Goal: Information Seeking & Learning: Learn about a topic

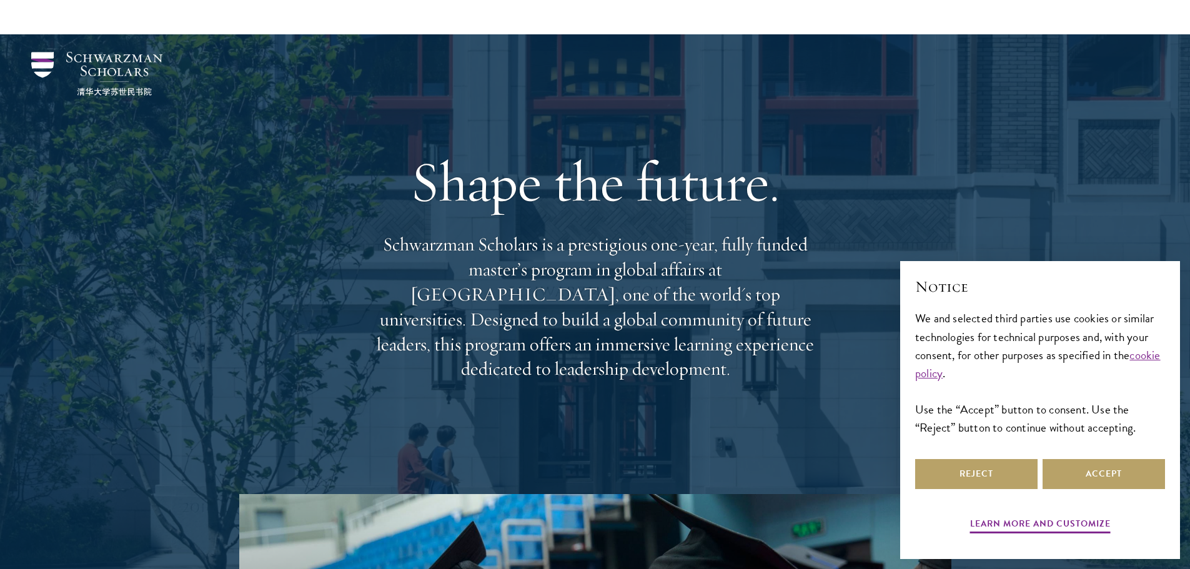
scroll to position [312, 0]
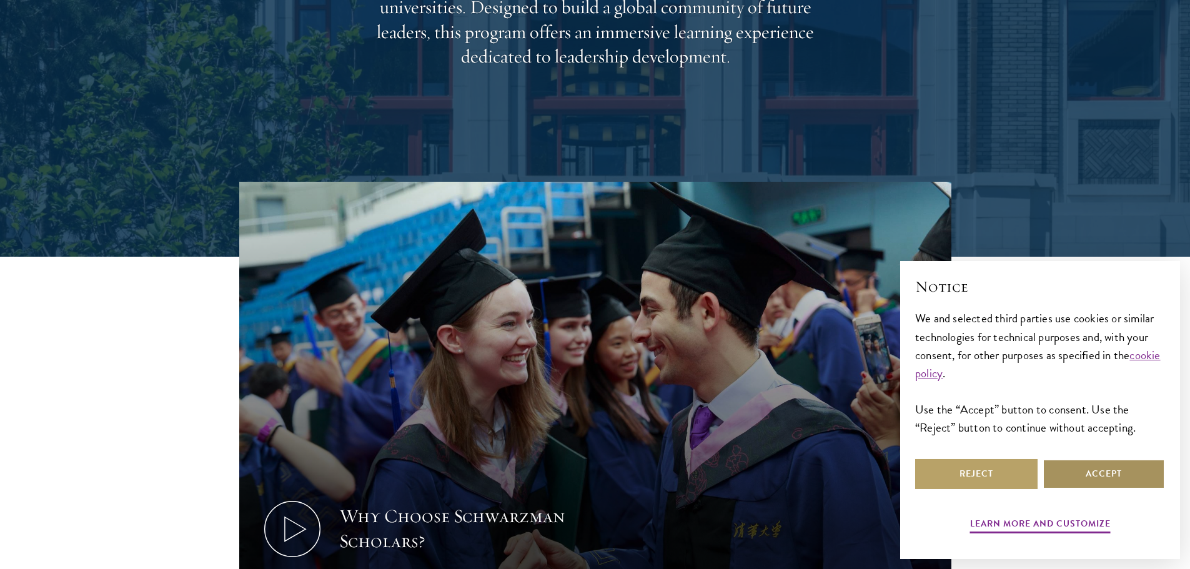
click at [1097, 465] on button "Accept" at bounding box center [1103, 474] width 122 height 30
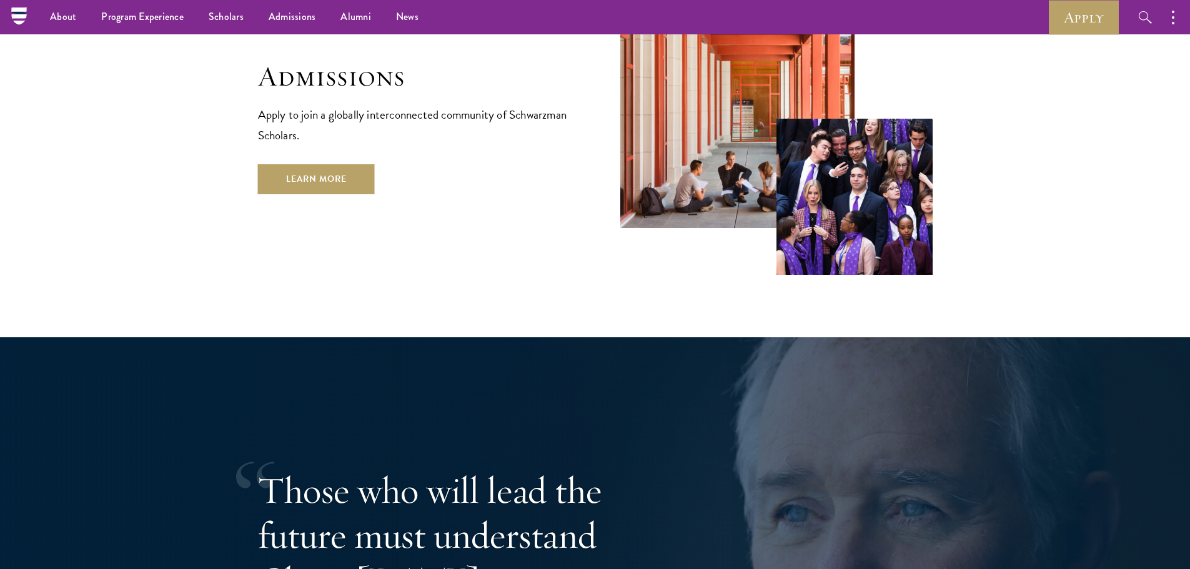
scroll to position [2053, 0]
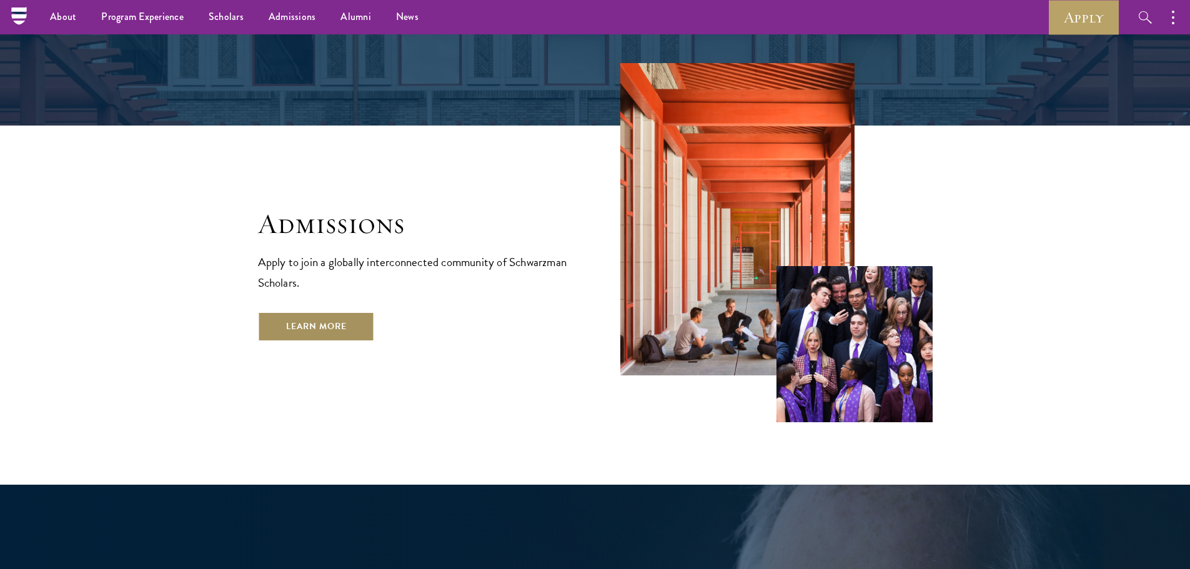
click at [352, 312] on link "Learn More" at bounding box center [316, 327] width 117 height 30
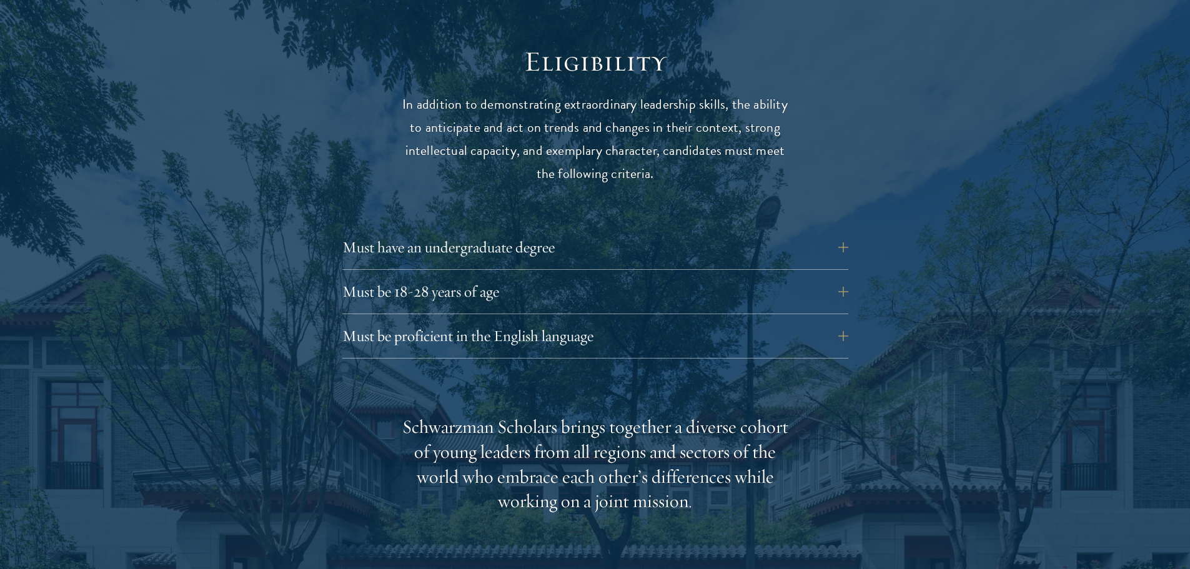
scroll to position [1749, 0]
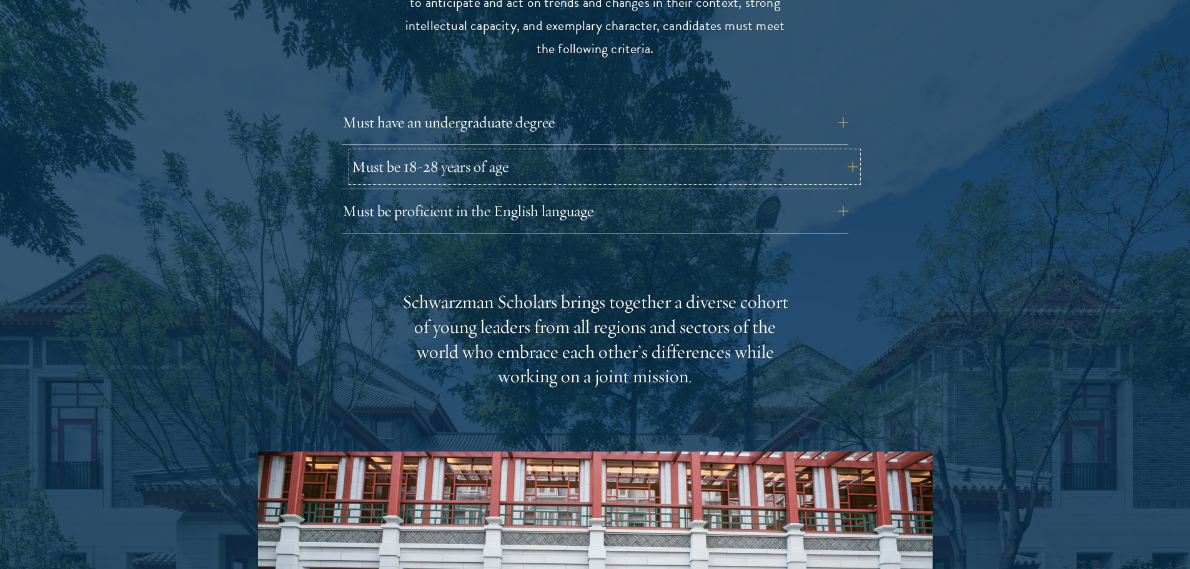
click at [358, 172] on button "Must be 18-28 years of age" at bounding box center [605, 167] width 506 height 30
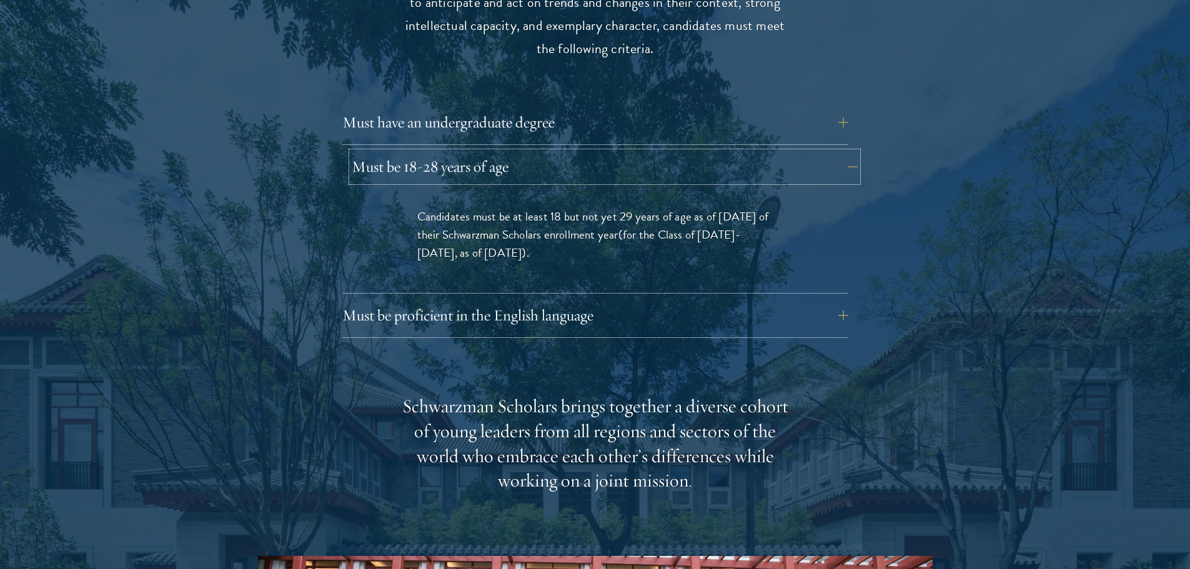
click at [358, 172] on button "Must be 18-28 years of age" at bounding box center [605, 167] width 506 height 30
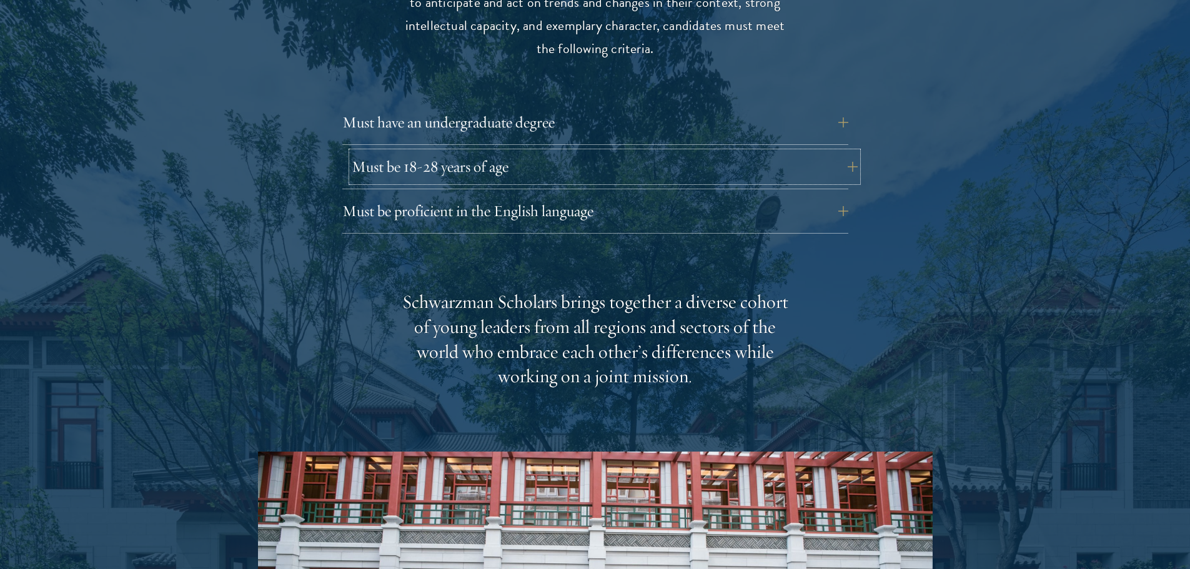
click at [421, 169] on button "Must be 18-28 years of age" at bounding box center [605, 167] width 506 height 30
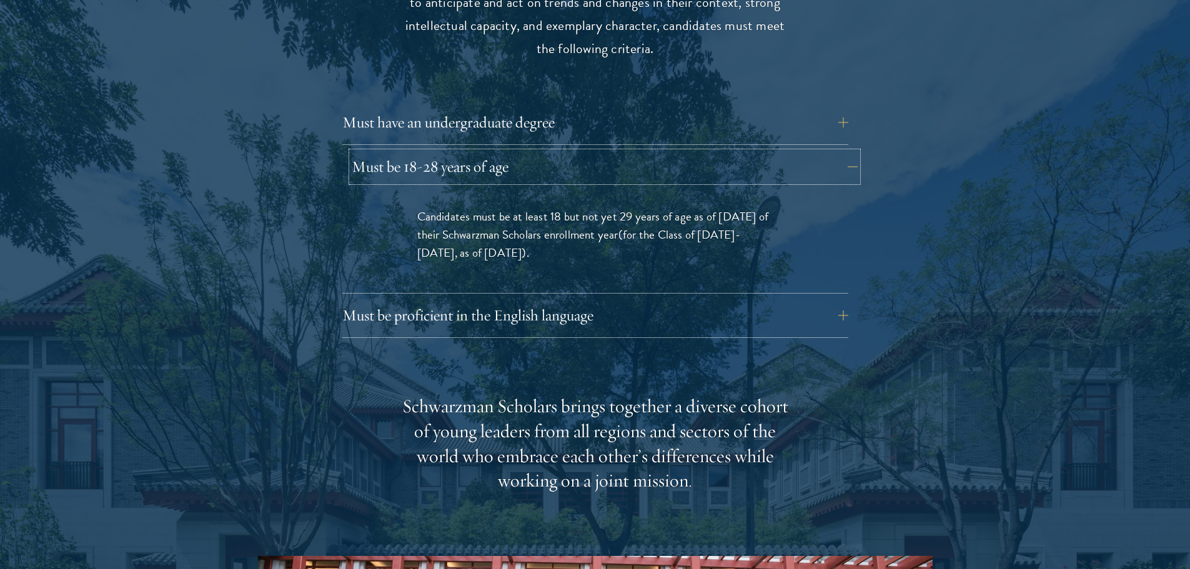
click at [421, 169] on button "Must be 18-28 years of age" at bounding box center [605, 167] width 506 height 30
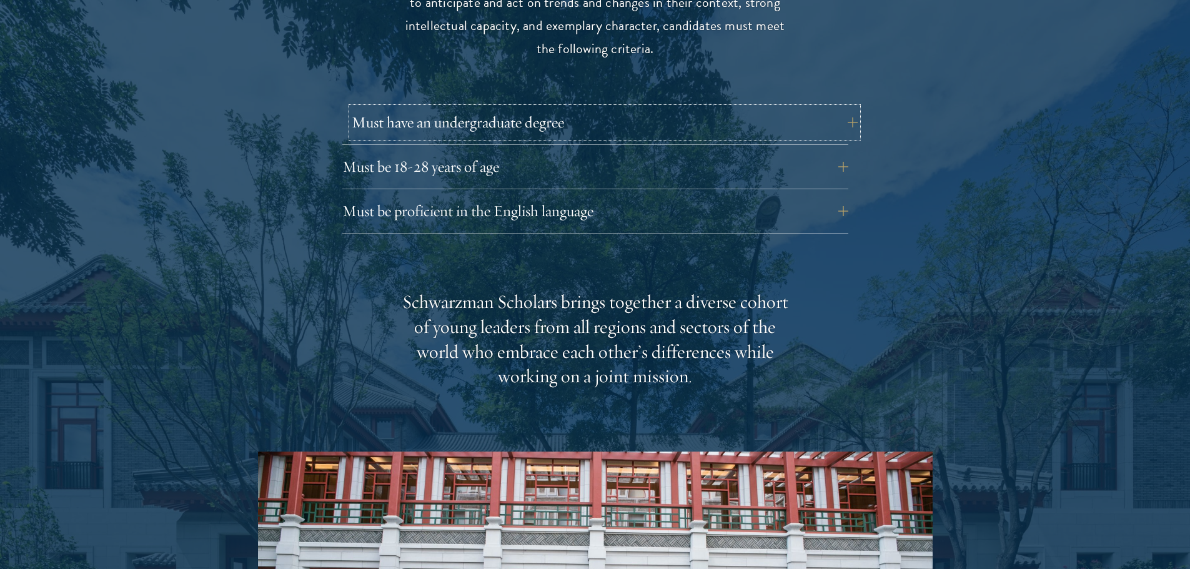
click at [422, 134] on button "Must have an undergraduate degree" at bounding box center [605, 122] width 506 height 30
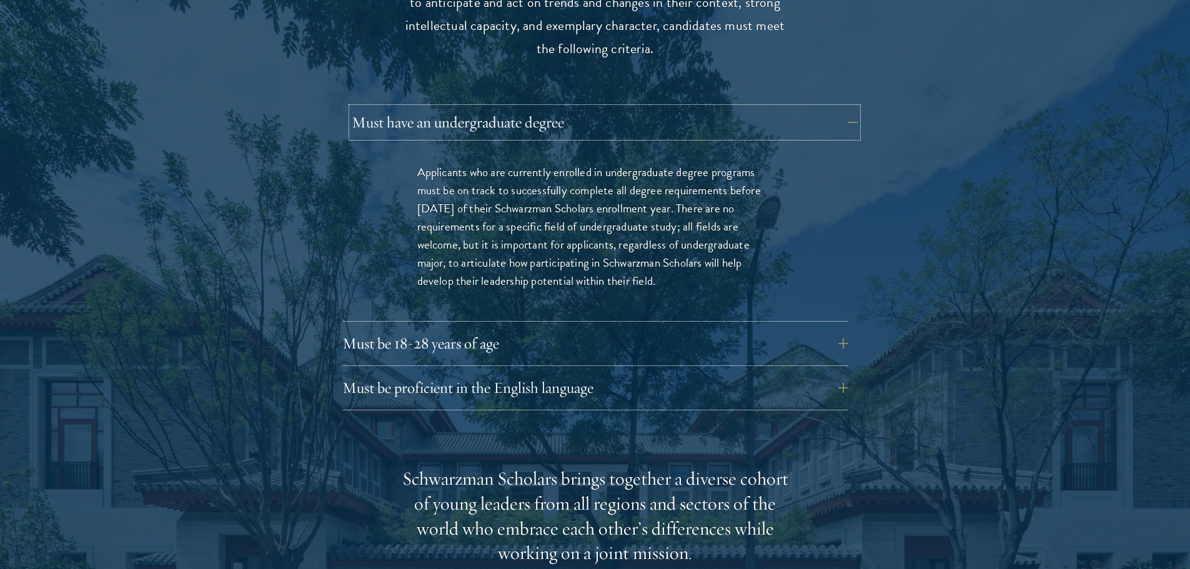
click at [422, 134] on button "Must have an undergraduate degree" at bounding box center [605, 122] width 506 height 30
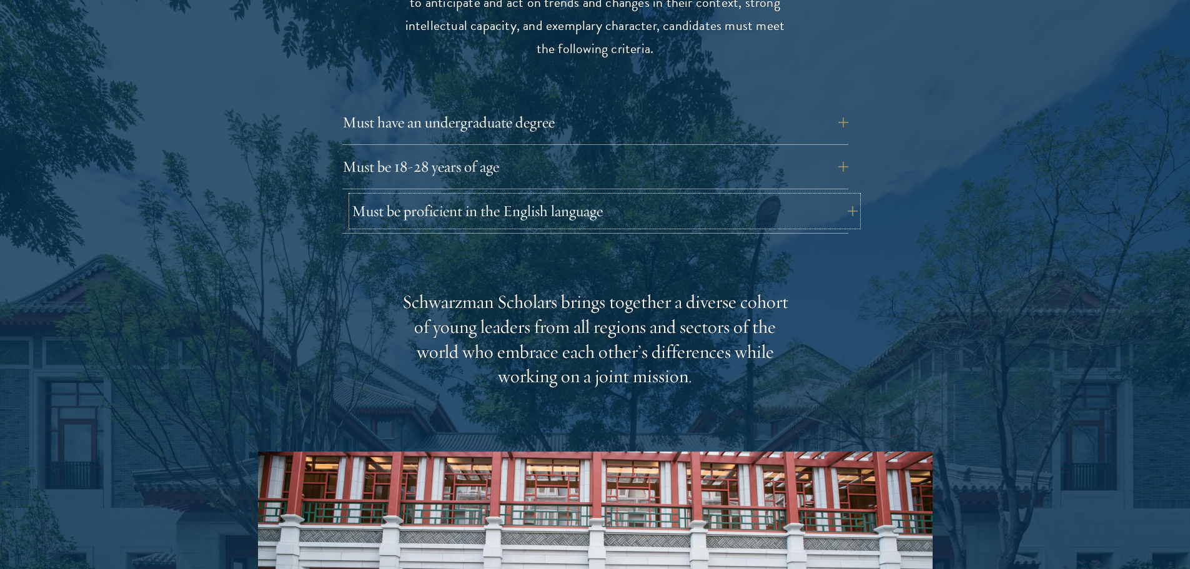
click at [425, 200] on button "Must be proficient in the English language" at bounding box center [605, 211] width 506 height 30
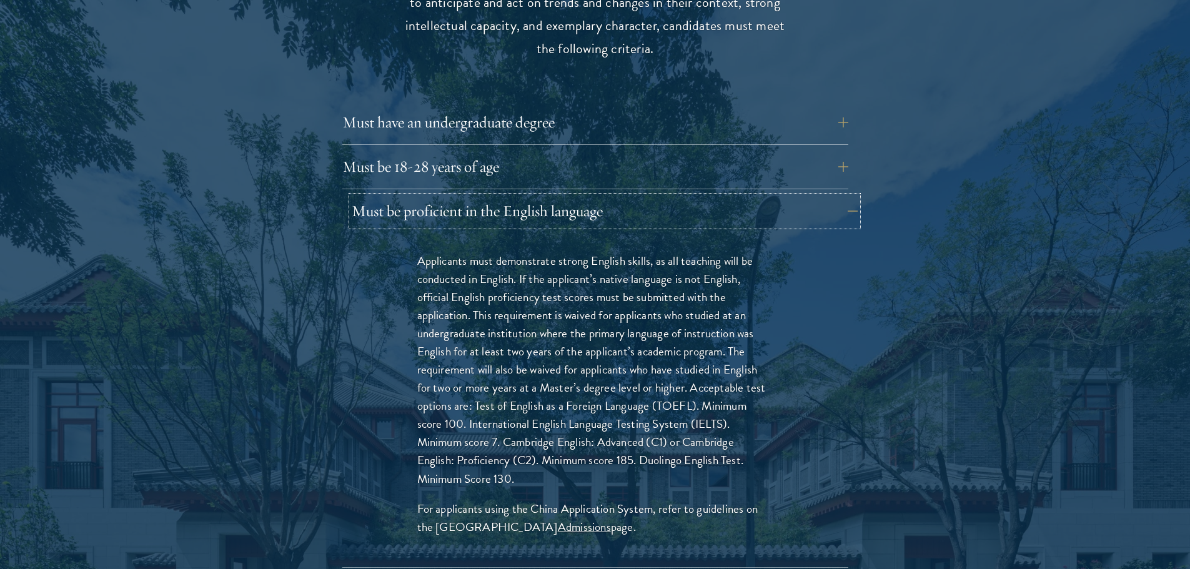
click at [425, 200] on button "Must be proficient in the English language" at bounding box center [605, 211] width 506 height 30
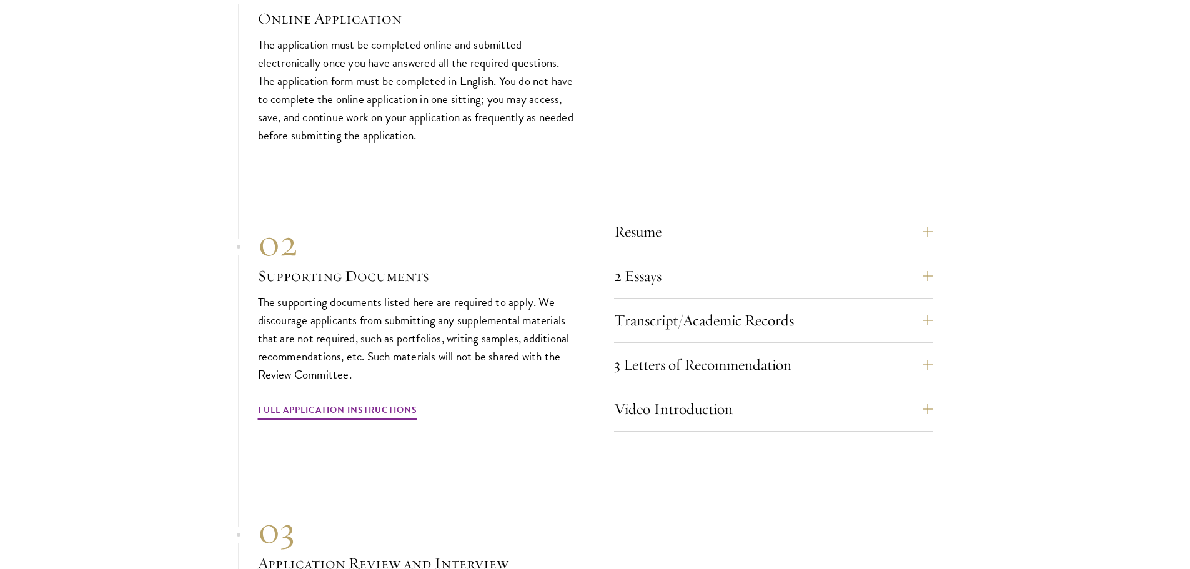
scroll to position [4122, 0]
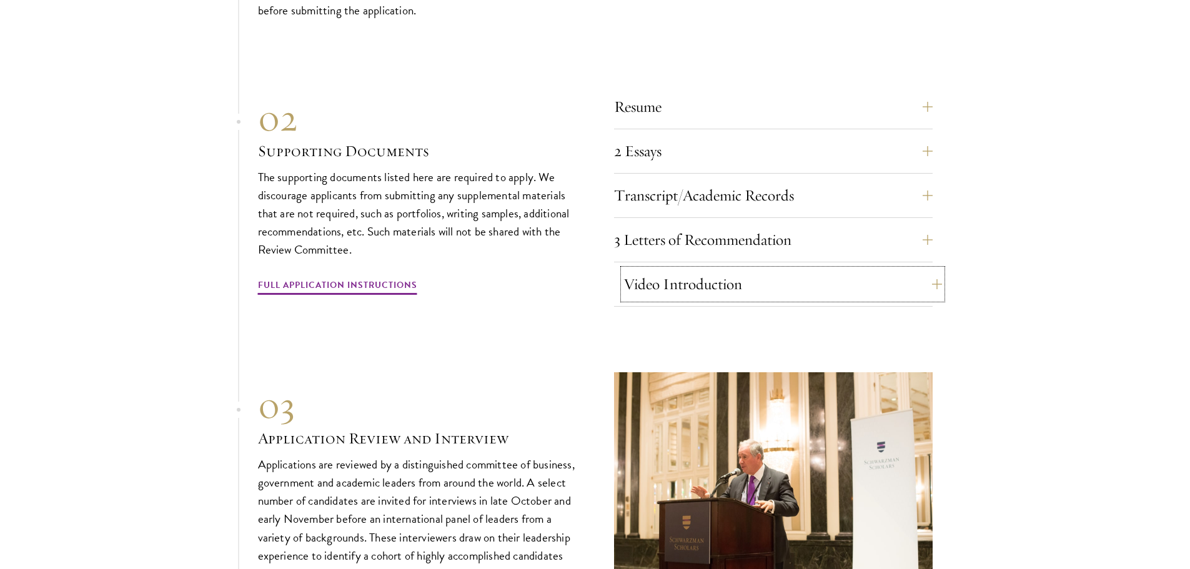
click at [688, 293] on button "Video Introduction" at bounding box center [782, 284] width 319 height 30
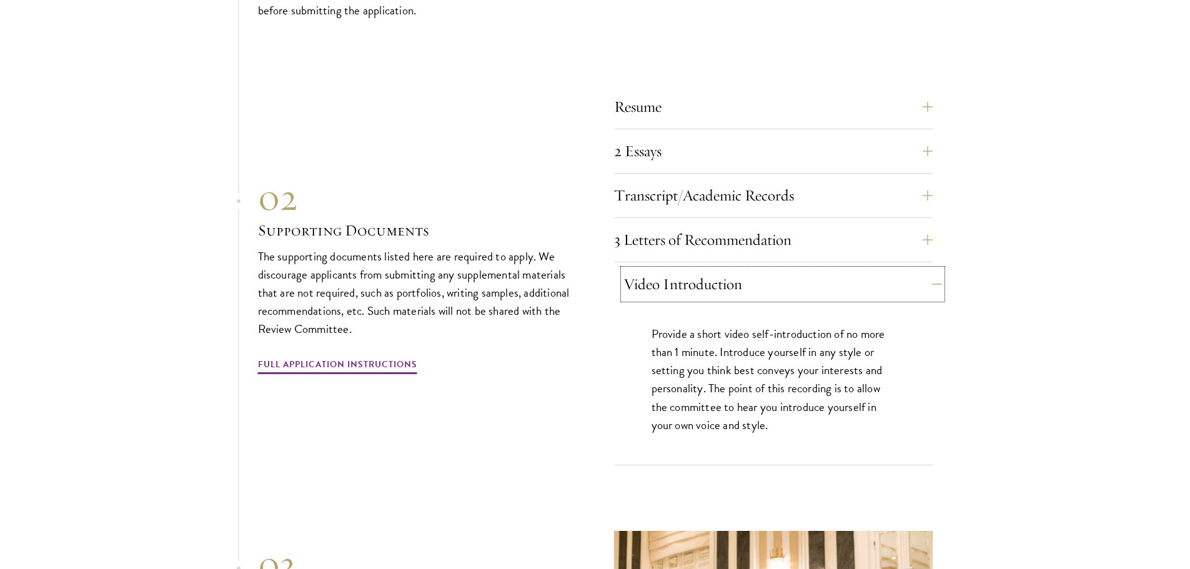
click at [688, 293] on button "Video Introduction" at bounding box center [782, 284] width 319 height 30
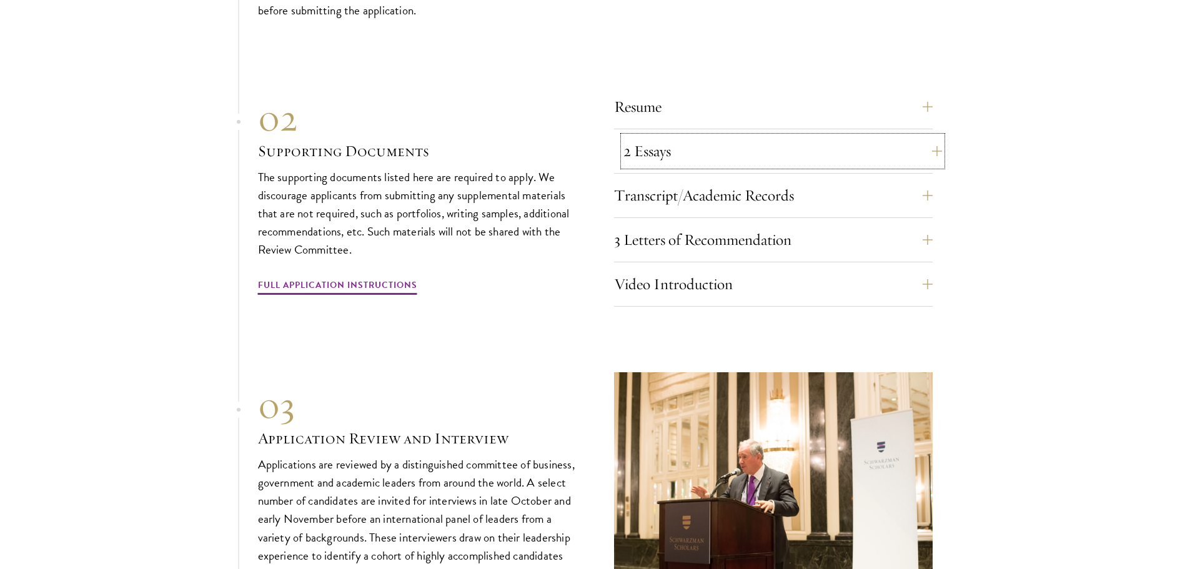
click at [666, 166] on button "2 Essays" at bounding box center [782, 151] width 319 height 30
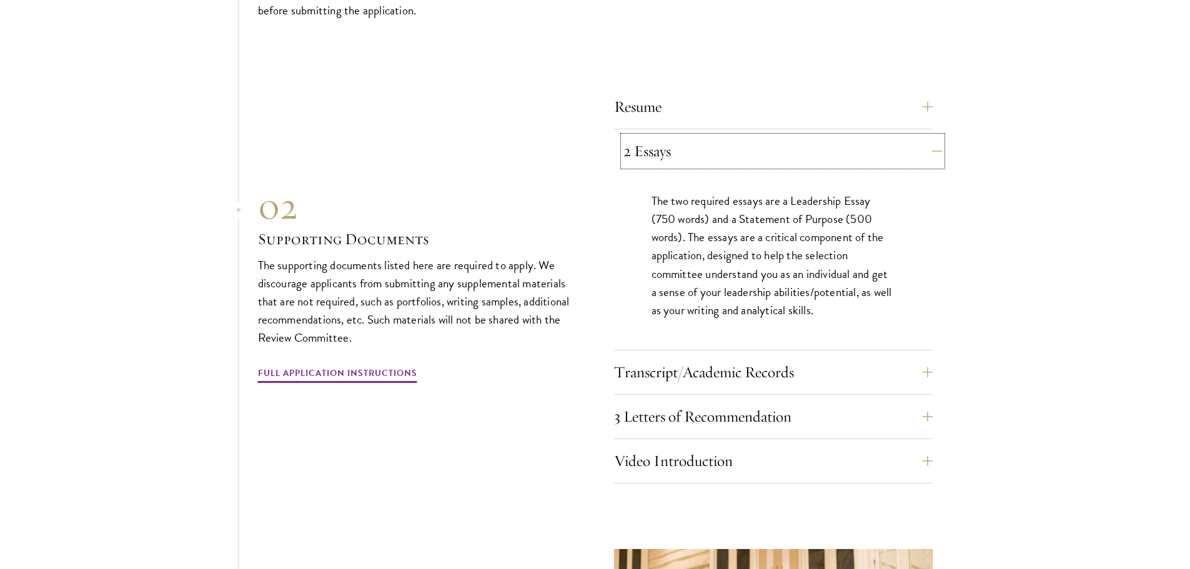
click at [666, 166] on button "2 Essays" at bounding box center [782, 151] width 319 height 30
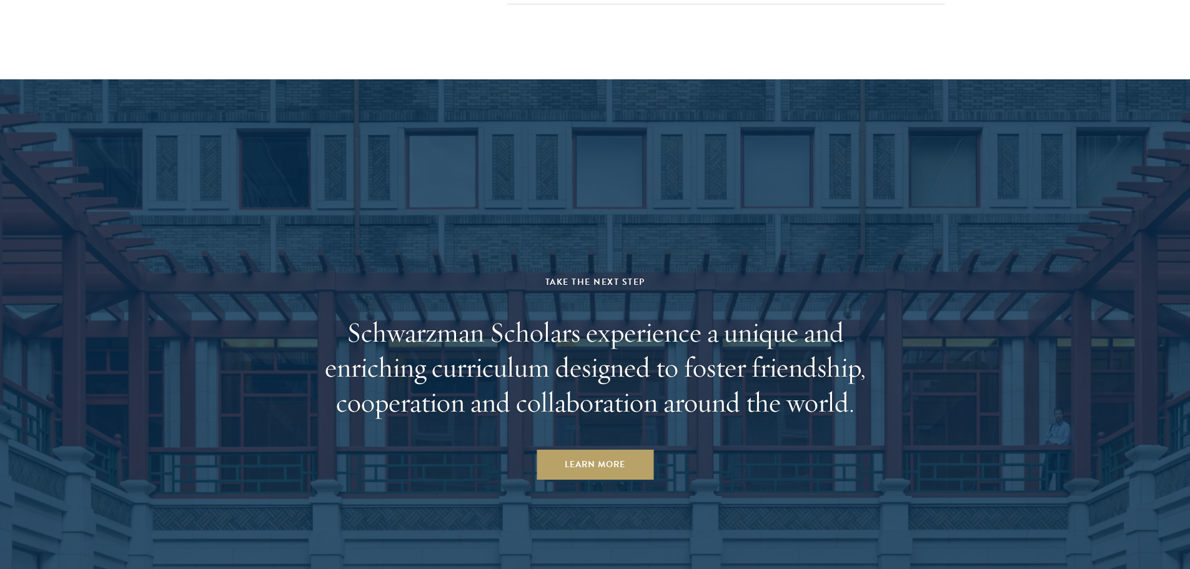
scroll to position [6451, 0]
